Goal: Task Accomplishment & Management: Manage account settings

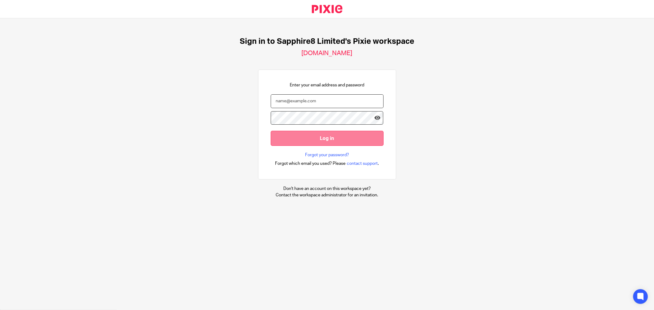
type input "emma.wallis@sapphire8.com"
click at [318, 137] on input "Log in" at bounding box center [327, 138] width 113 height 15
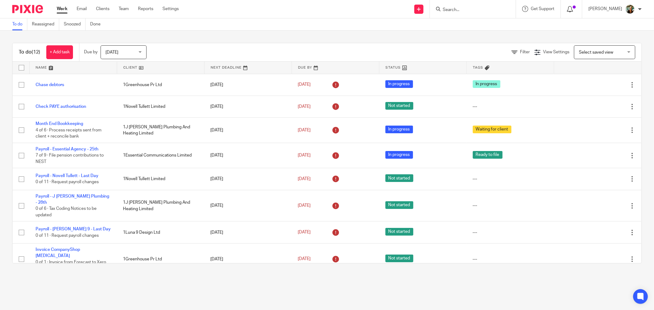
click at [576, 11] on div at bounding box center [571, 9] width 9 height 7
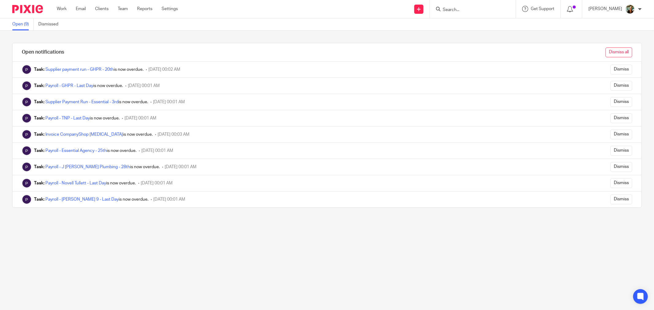
click at [610, 50] on input "Dismiss all" at bounding box center [618, 53] width 27 height 10
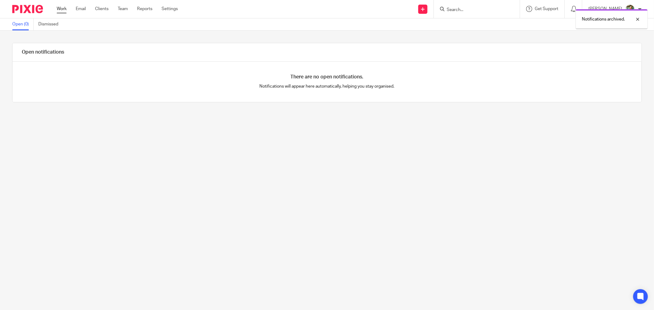
click at [67, 10] on link "Work" at bounding box center [62, 9] width 10 height 6
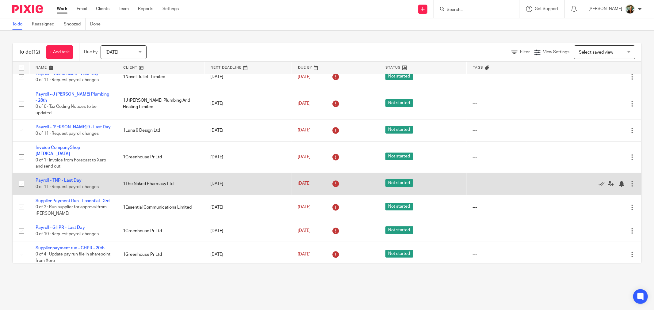
scroll to position [102, 0]
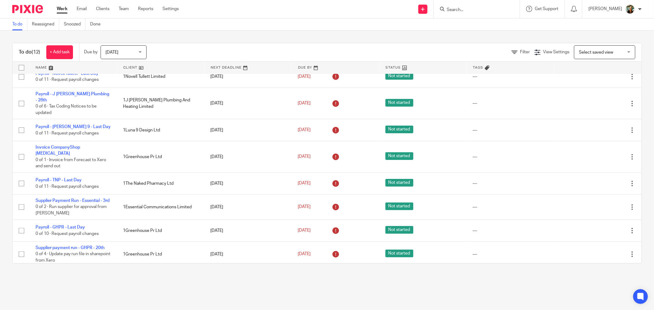
click at [129, 53] on span "[DATE]" at bounding box center [121, 52] width 32 height 13
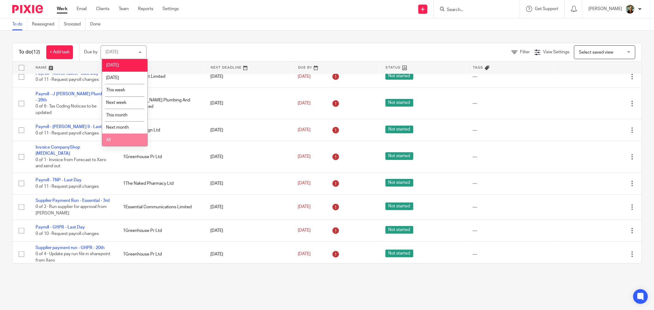
click at [130, 138] on li "All" at bounding box center [124, 140] width 45 height 13
